Goal: Task Accomplishment & Management: Use online tool/utility

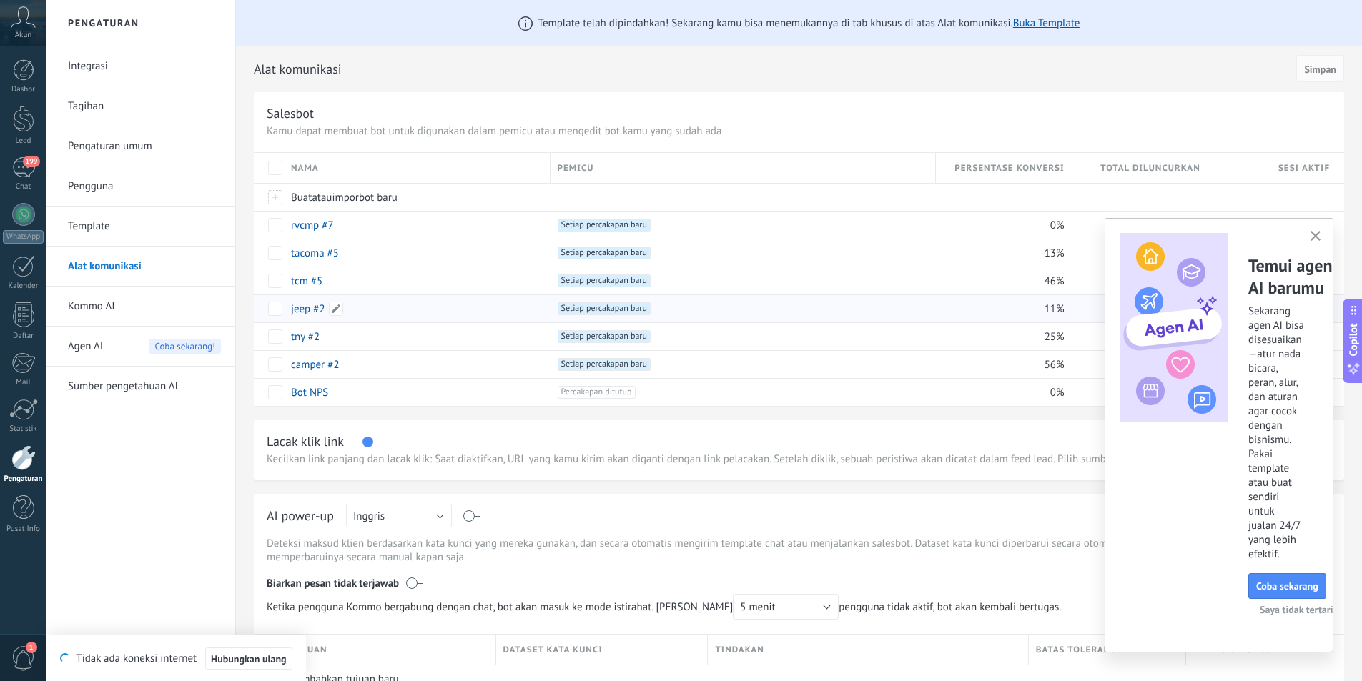
click at [422, 308] on div "jeep #2" at bounding box center [413, 308] width 259 height 27
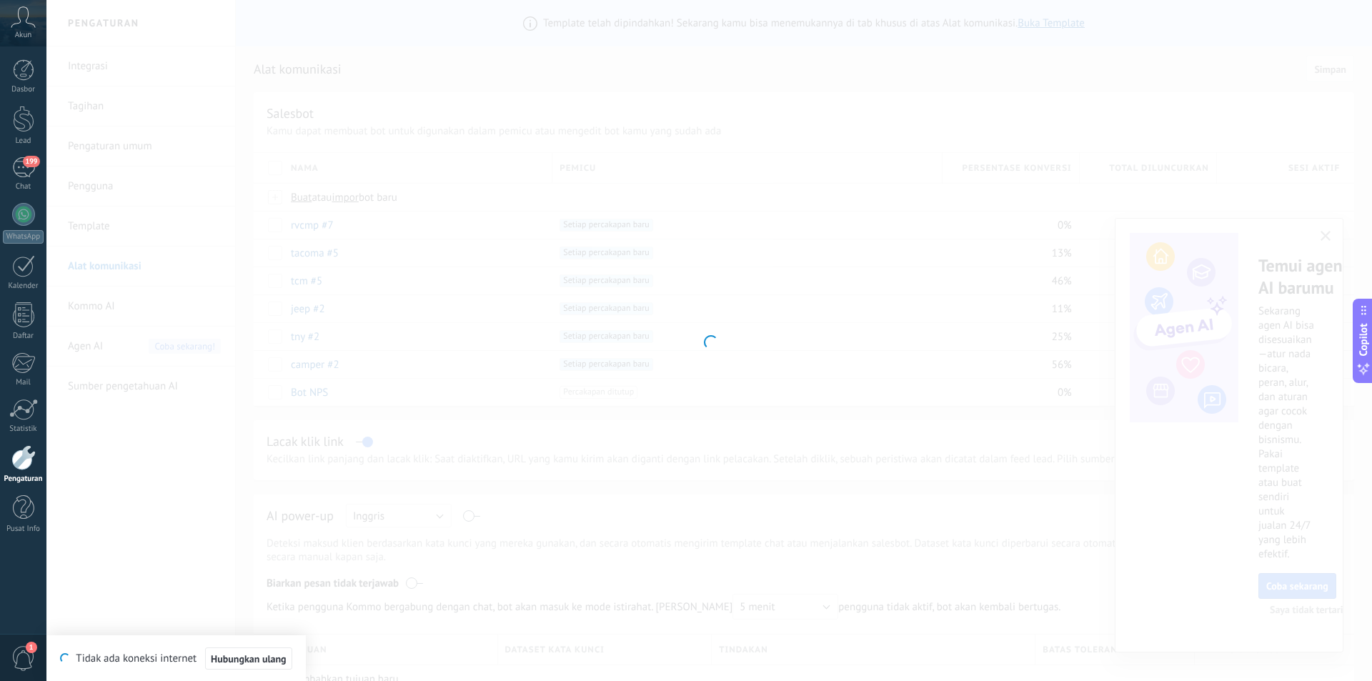
type input "*******"
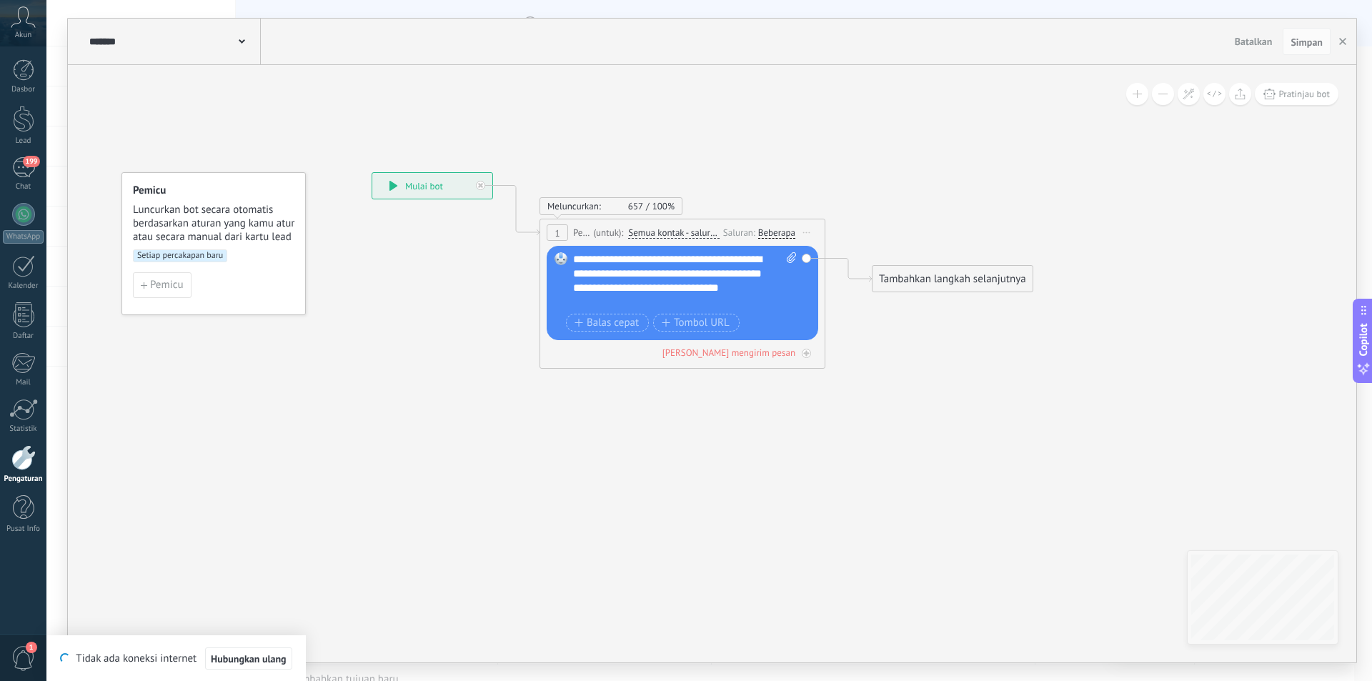
click at [785, 229] on div "Beberapa" at bounding box center [776, 232] width 37 height 11
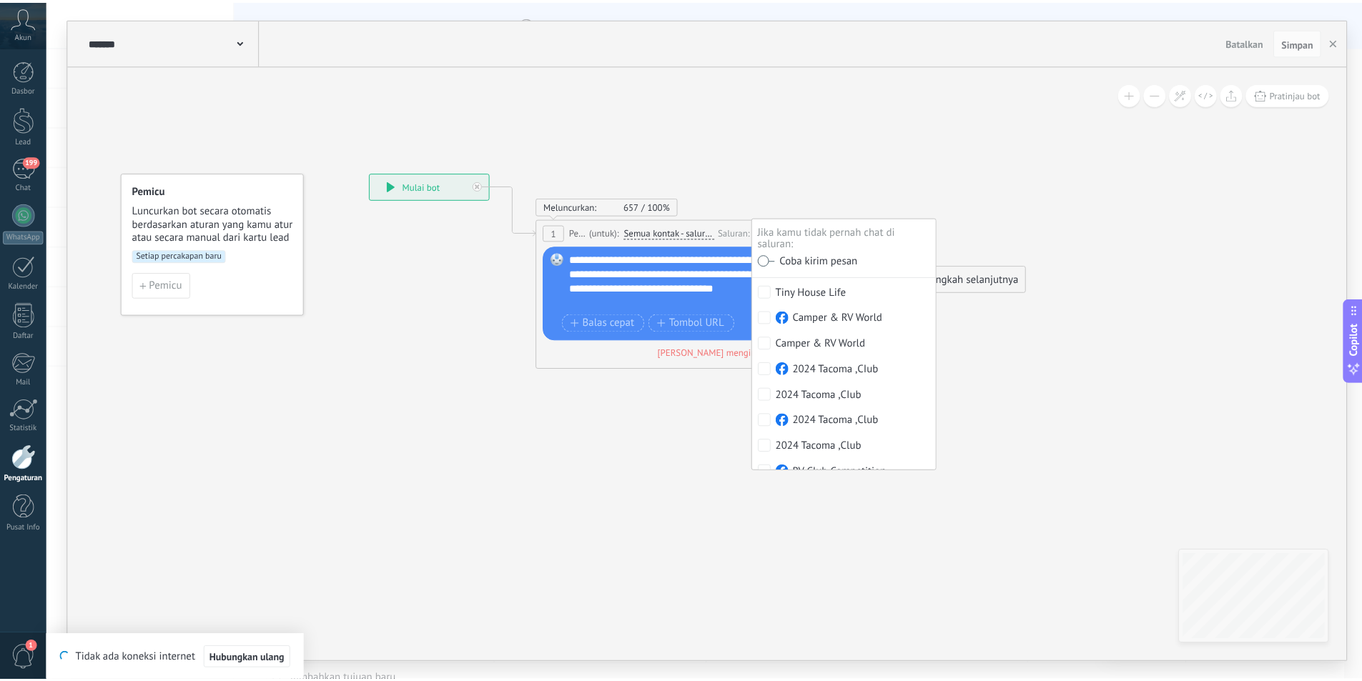
scroll to position [130, 0]
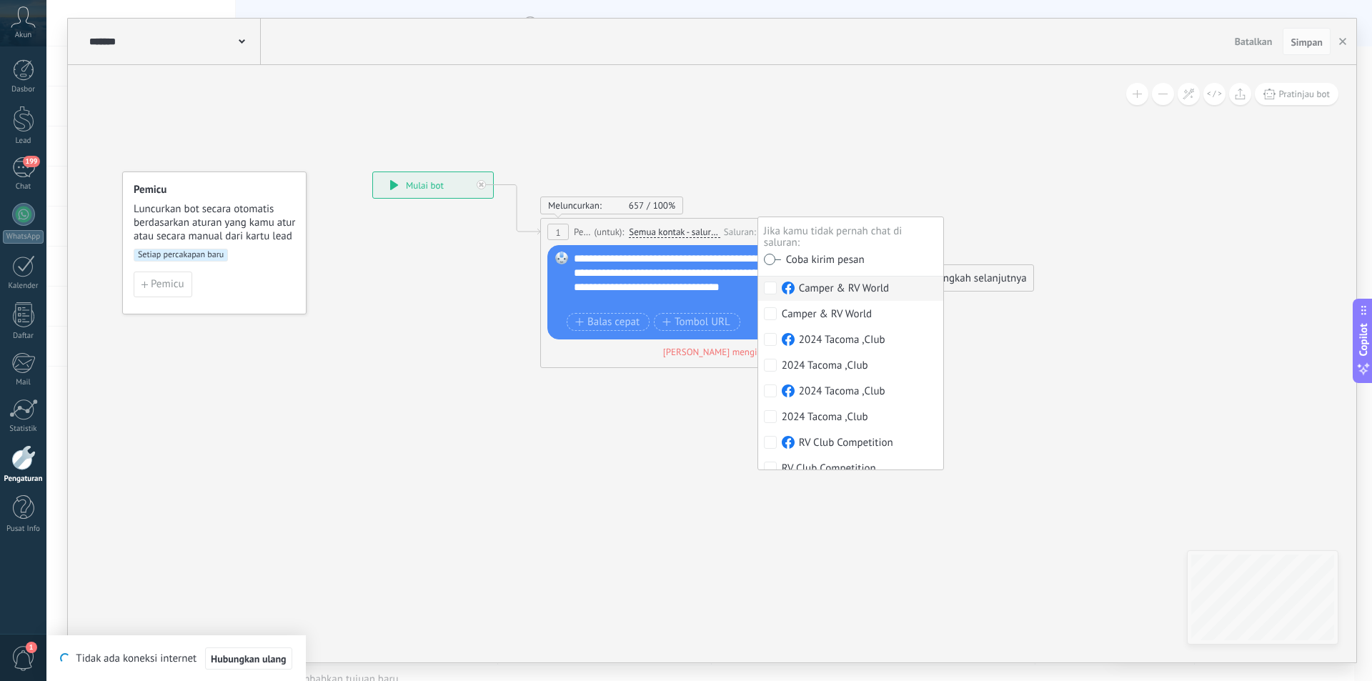
click at [762, 142] on icon at bounding box center [661, 269] width 1293 height 911
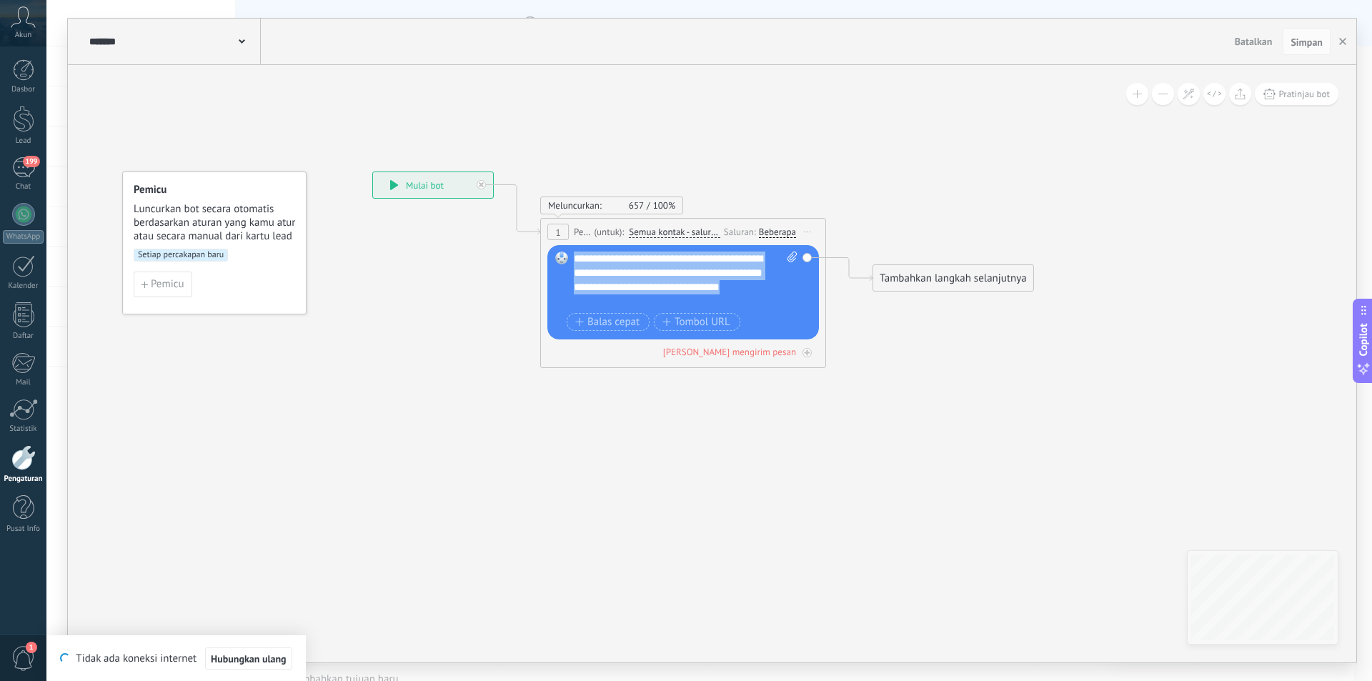
drag, startPoint x: 652, startPoint y: 300, endPoint x: 623, endPoint y: 272, distance: 40.4
click at [578, 259] on div "**********" at bounding box center [686, 280] width 224 height 57
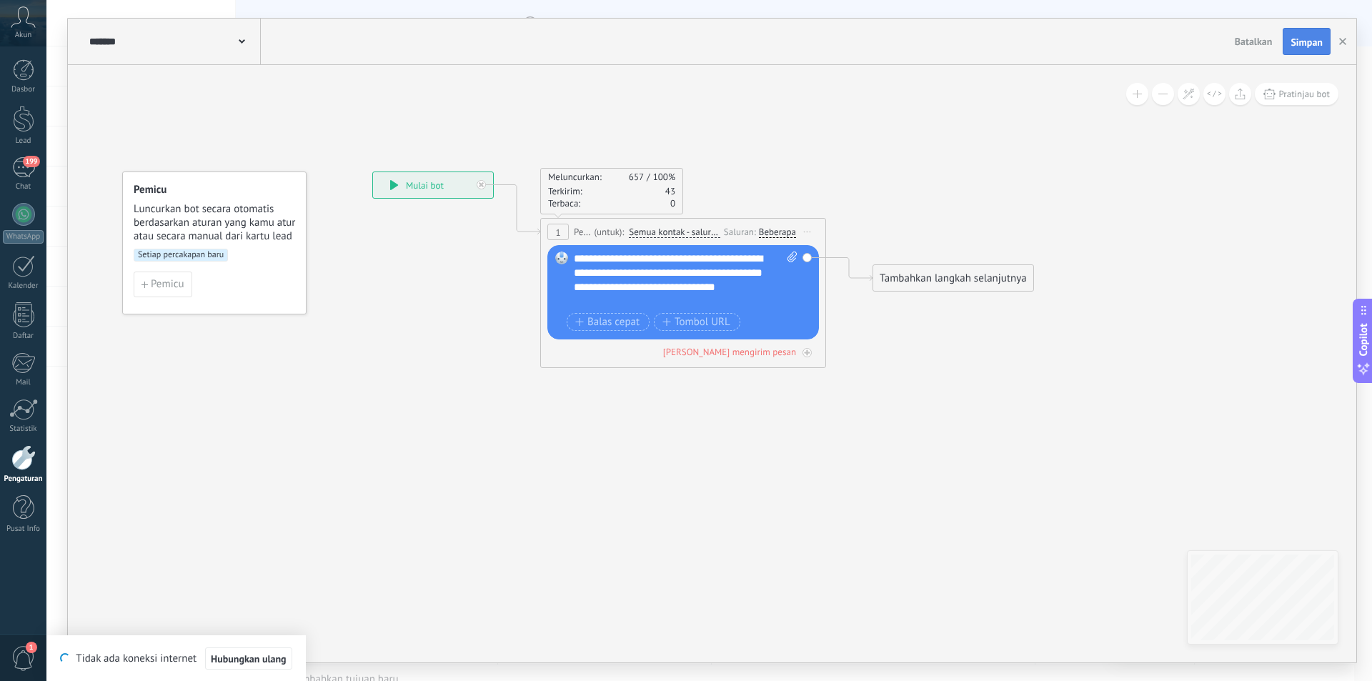
click at [1300, 49] on button "Simpan" at bounding box center [1307, 41] width 48 height 27
click at [1314, 39] on span "Simpan" at bounding box center [1307, 42] width 32 height 10
click at [1308, 43] on span "Simpan" at bounding box center [1307, 42] width 32 height 10
click at [1340, 43] on icon "button" at bounding box center [1343, 41] width 7 height 7
